Goal: Use online tool/utility: Utilize a website feature to perform a specific function

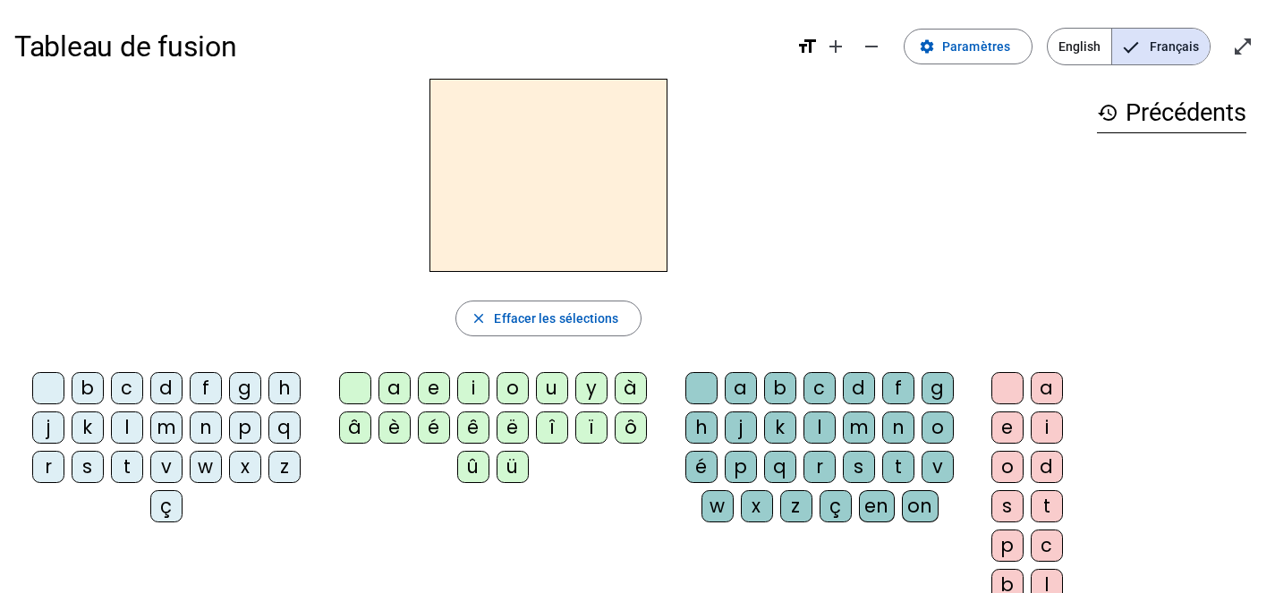
click at [129, 465] on div "t" at bounding box center [127, 467] width 32 height 32
click at [436, 396] on div "e" at bounding box center [434, 388] width 32 height 32
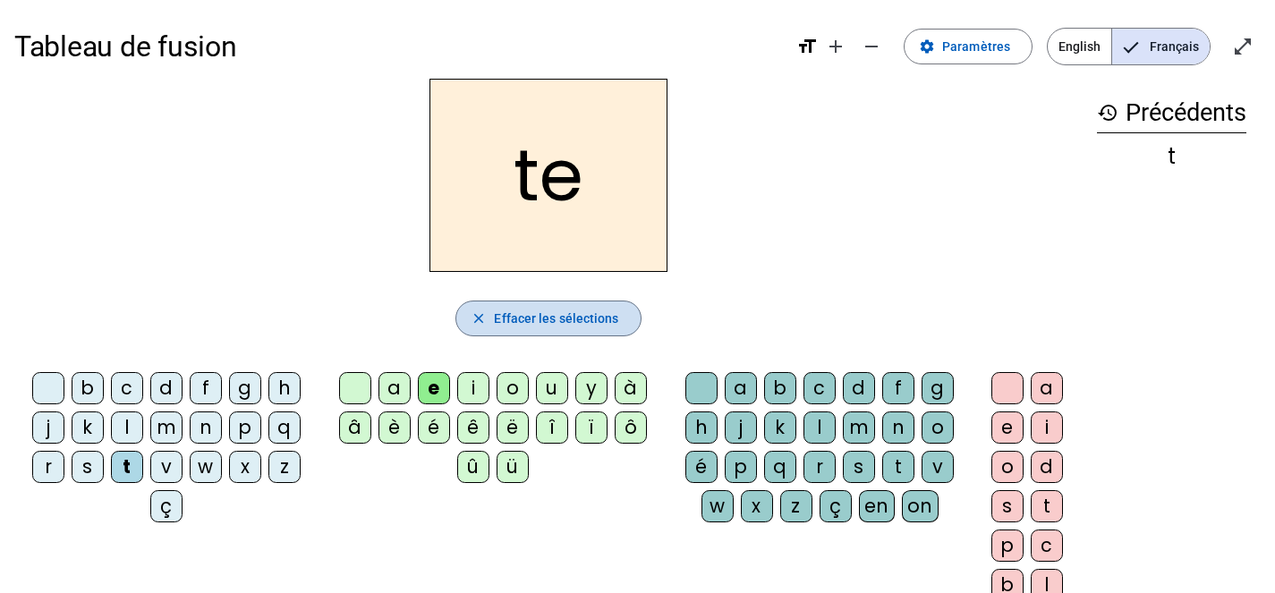
click at [538, 310] on span "Effacer les sélections" at bounding box center [556, 318] width 124 height 21
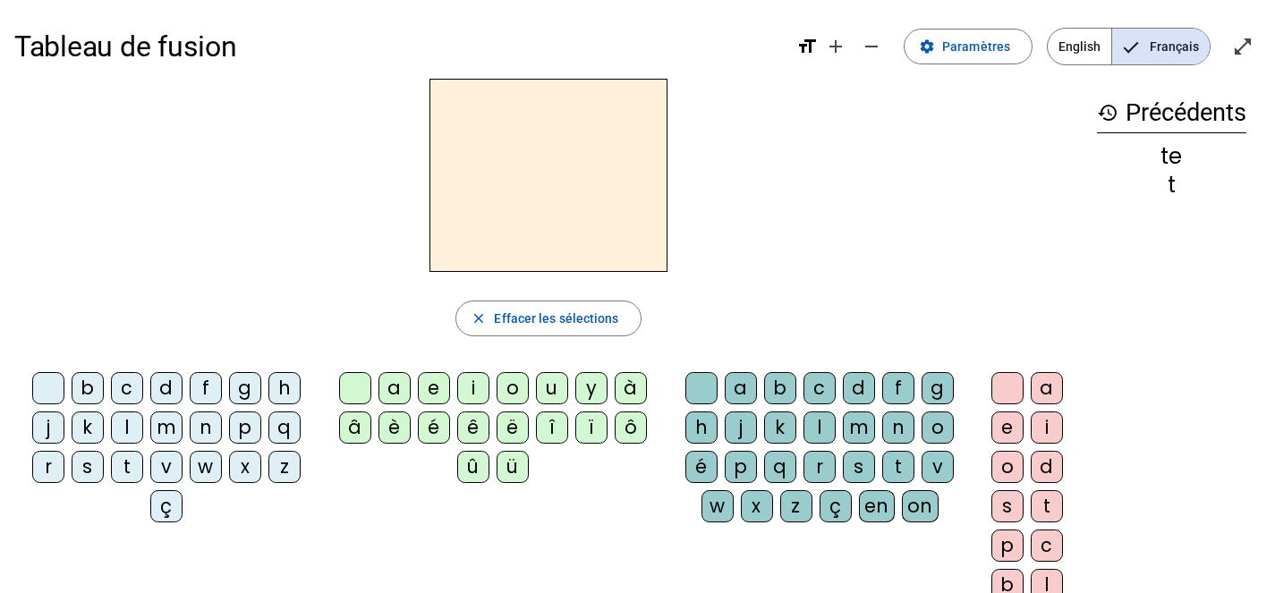
click at [166, 380] on div "d" at bounding box center [166, 388] width 32 height 32
click at [437, 382] on div "e" at bounding box center [434, 388] width 32 height 32
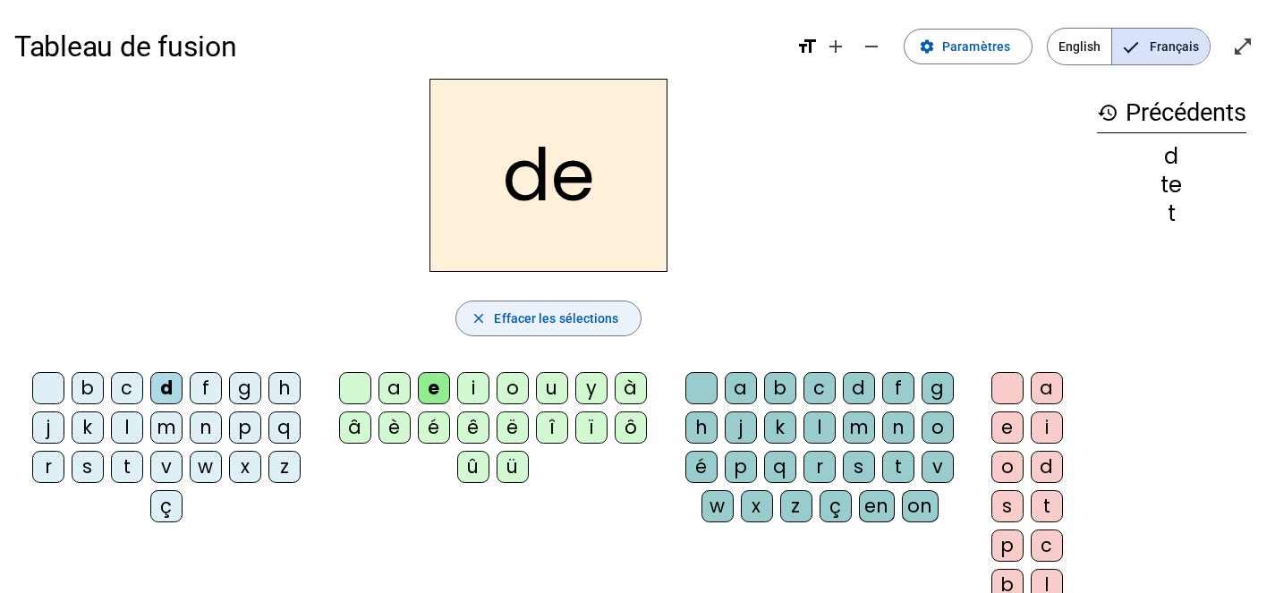
click at [521, 308] on span "Effacer les sélections" at bounding box center [556, 318] width 124 height 21
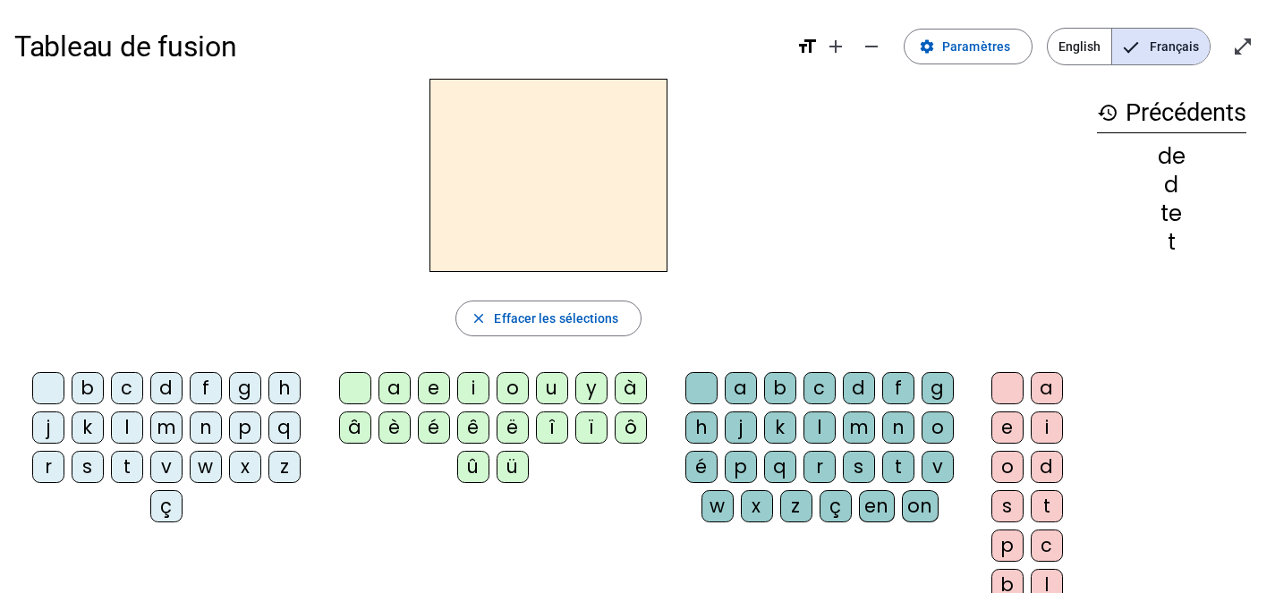
click at [180, 417] on div "m" at bounding box center [166, 427] width 32 height 32
click at [427, 377] on div "e" at bounding box center [434, 388] width 32 height 32
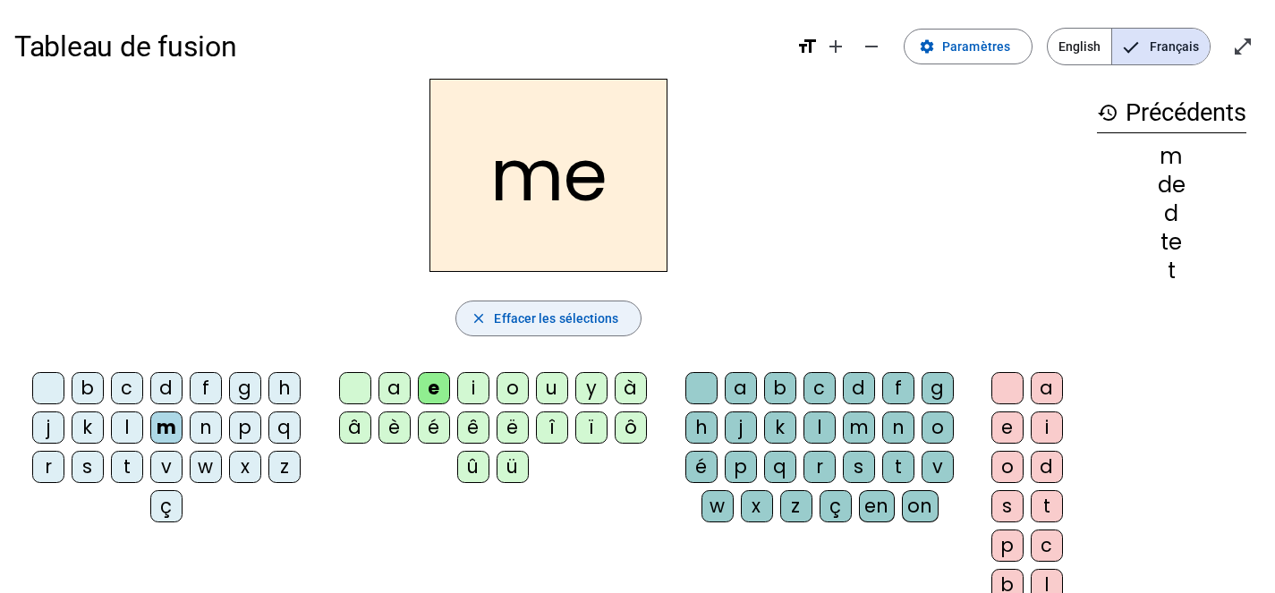
click at [603, 312] on span "Effacer les sélections" at bounding box center [556, 318] width 124 height 21
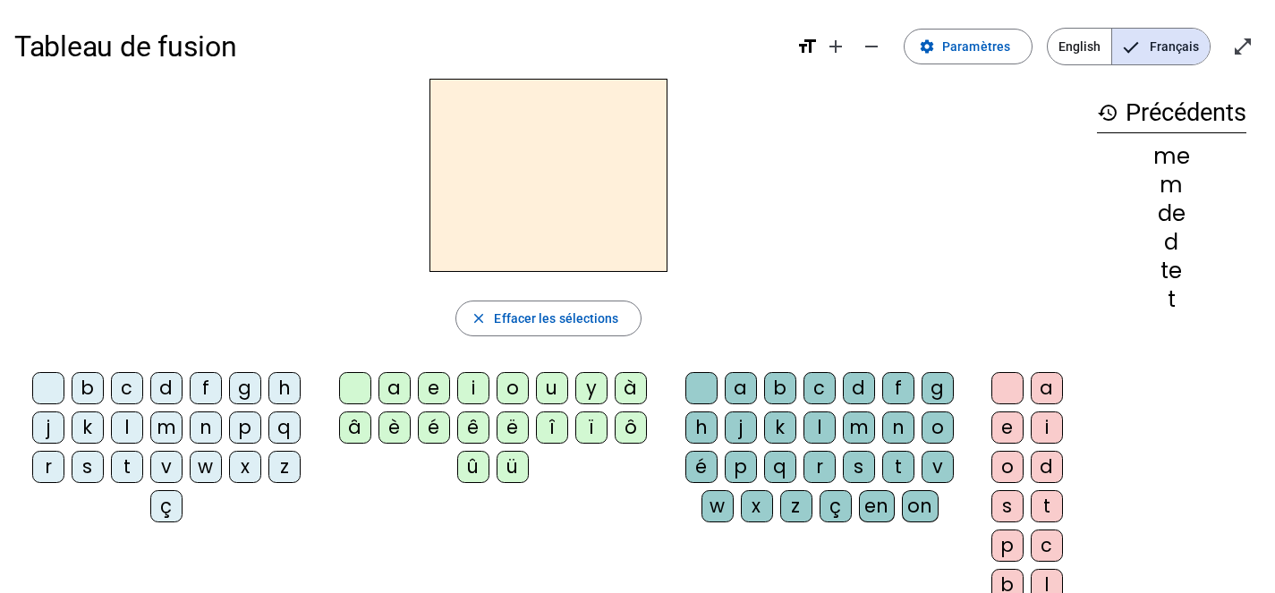
click at [166, 428] on div "m" at bounding box center [166, 427] width 32 height 32
click at [397, 383] on div "a" at bounding box center [394, 388] width 32 height 32
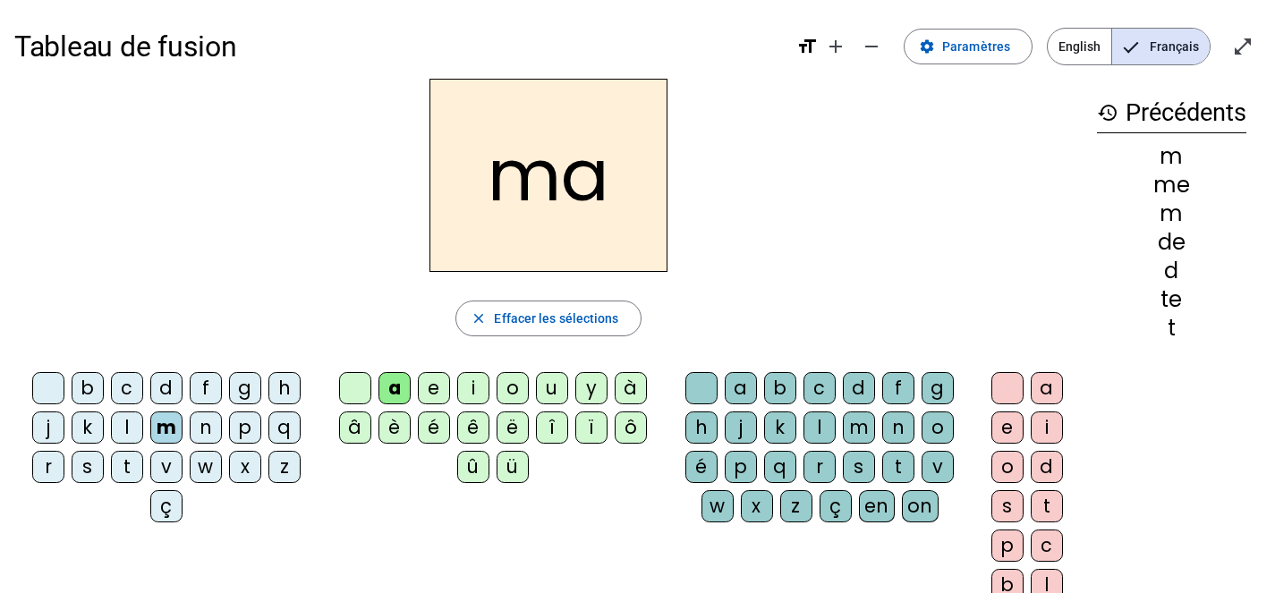
click at [823, 426] on div "l" at bounding box center [819, 427] width 32 height 32
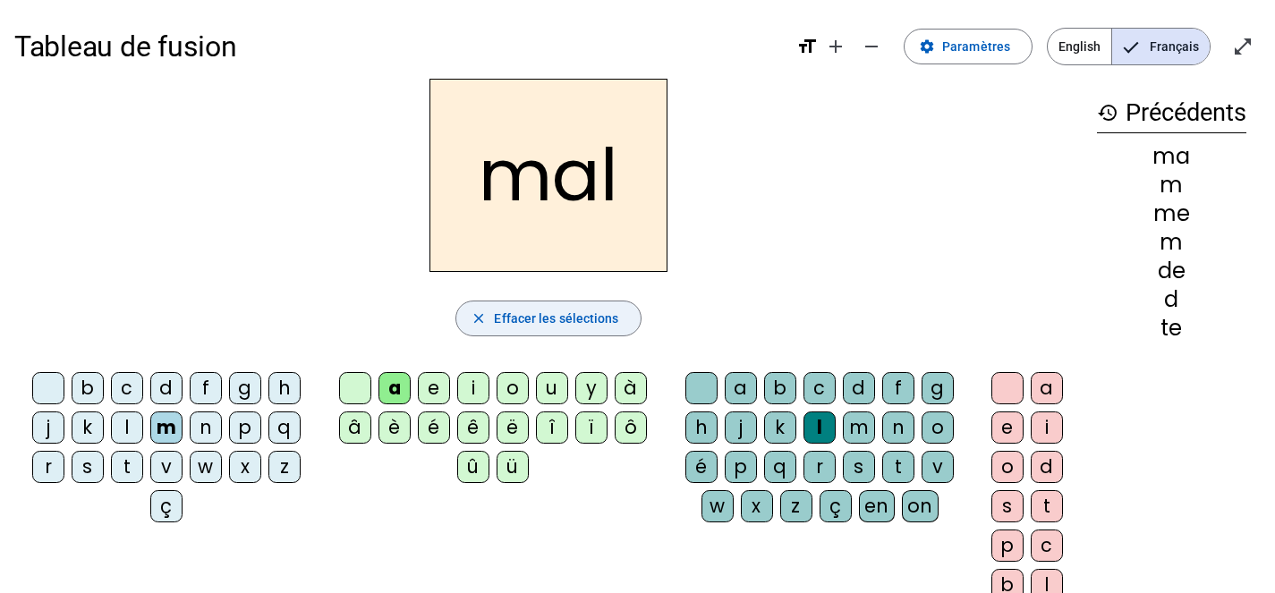
click at [601, 314] on span "Effacer les sélections" at bounding box center [556, 318] width 124 height 21
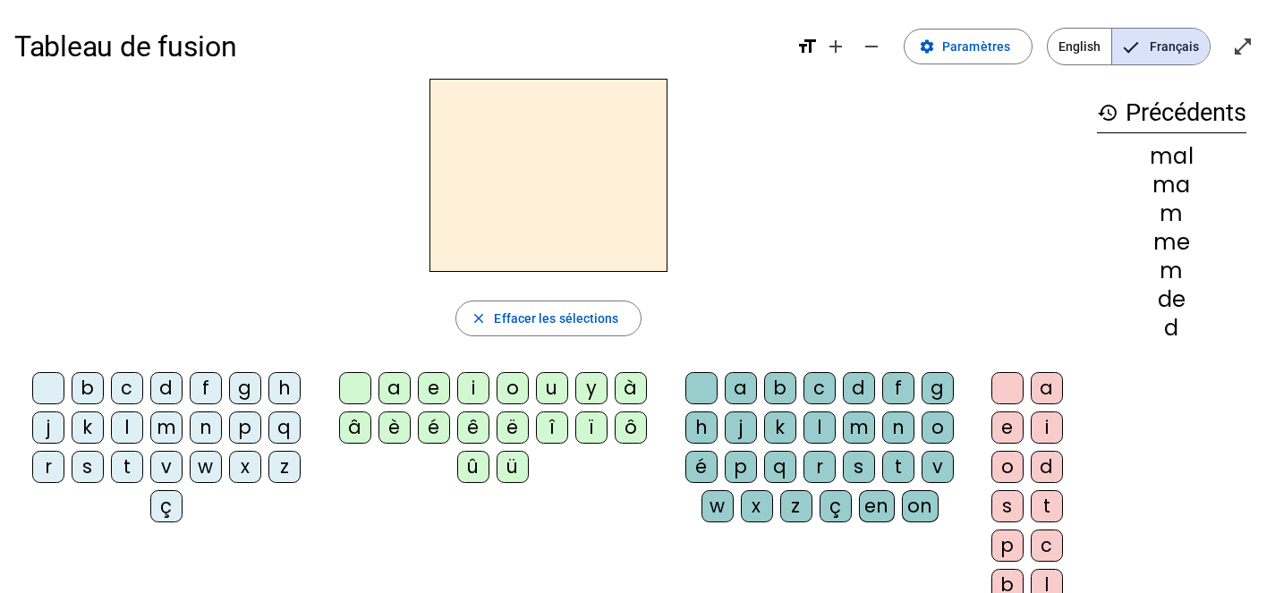
click at [168, 428] on div "m" at bounding box center [166, 427] width 32 height 32
click at [477, 386] on div "i" at bounding box center [473, 388] width 32 height 32
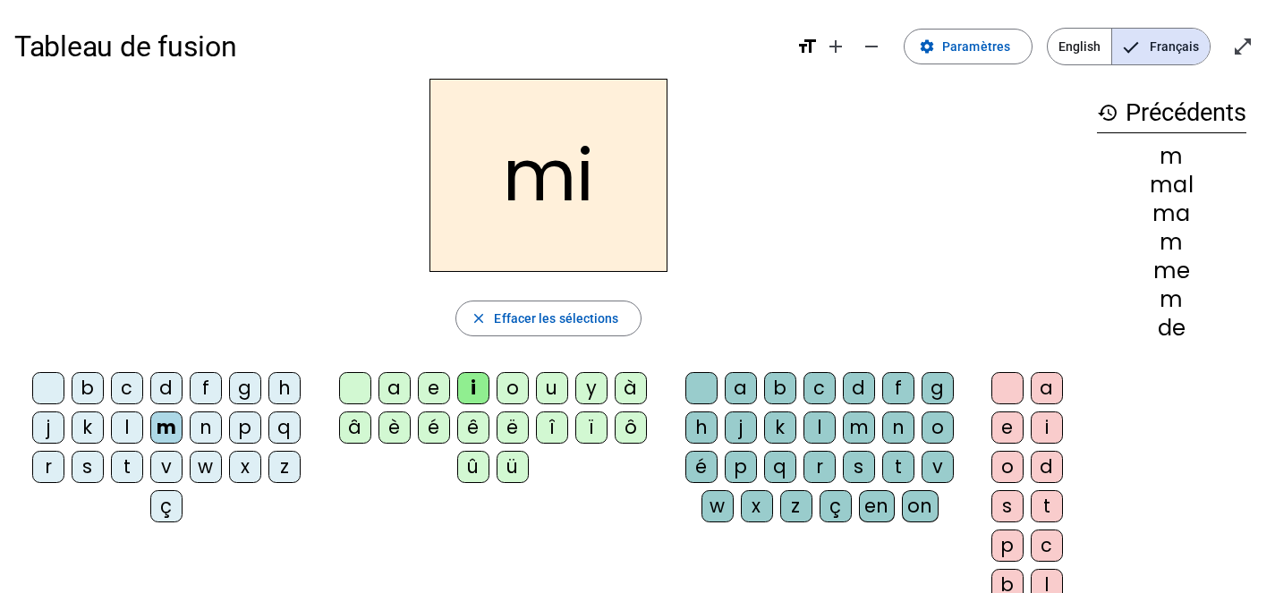
click at [813, 423] on div "l" at bounding box center [819, 427] width 32 height 32
